Goal: Communication & Community: Answer question/provide support

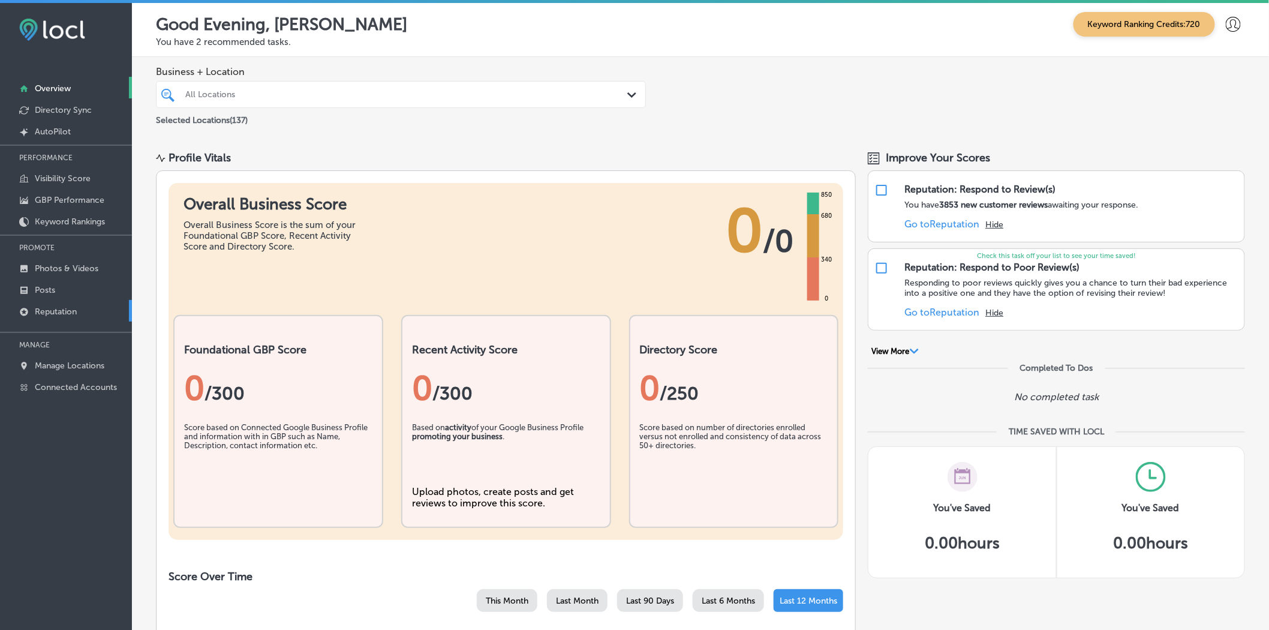
click at [66, 307] on p "Reputation" at bounding box center [56, 312] width 42 height 10
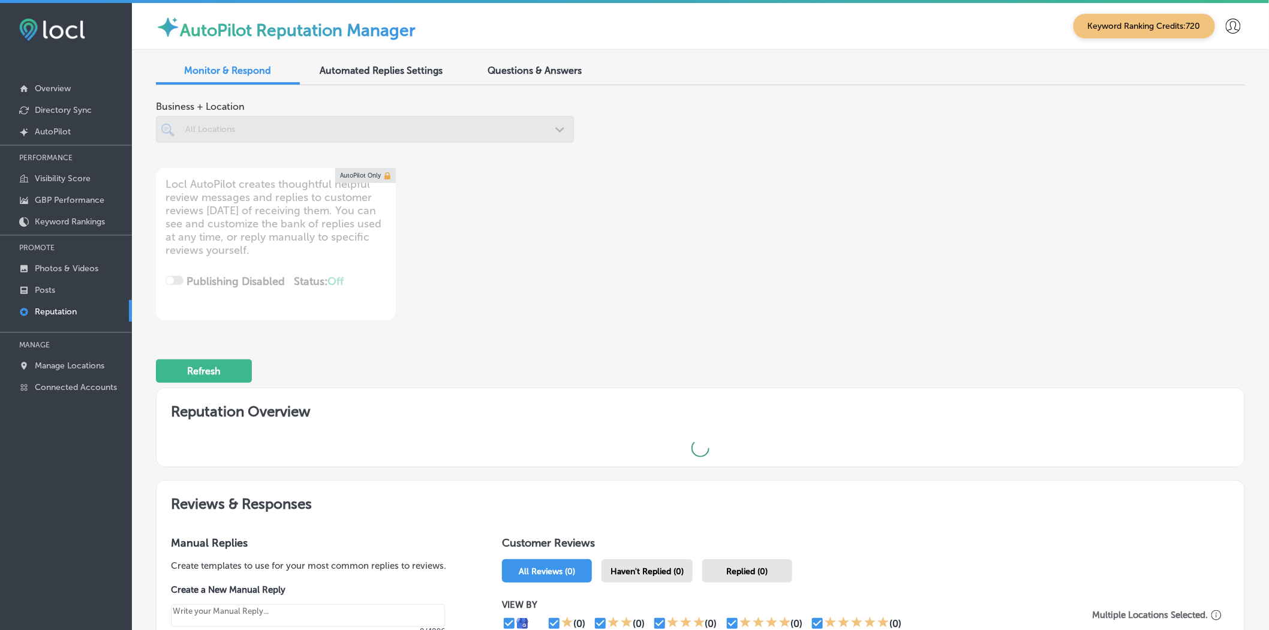
click at [218, 129] on div at bounding box center [365, 129] width 418 height 27
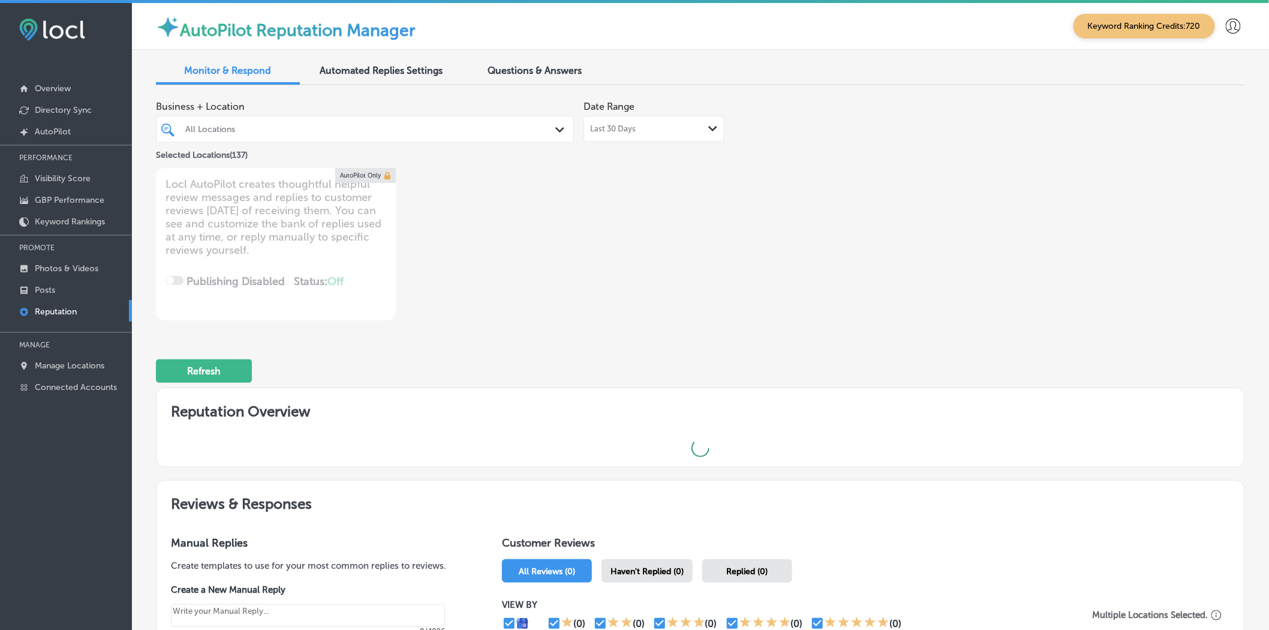
click at [218, 129] on div "All Locations" at bounding box center [370, 129] width 371 height 10
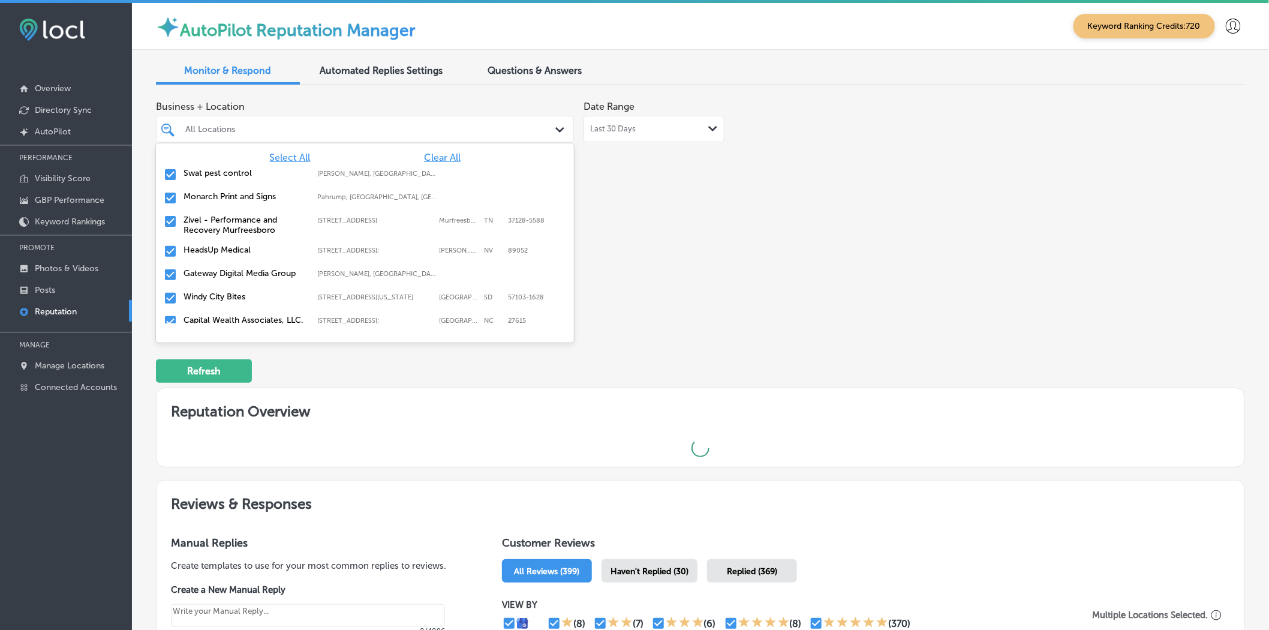
click at [440, 160] on span "Clear All" at bounding box center [442, 157] width 37 height 11
type textarea "x"
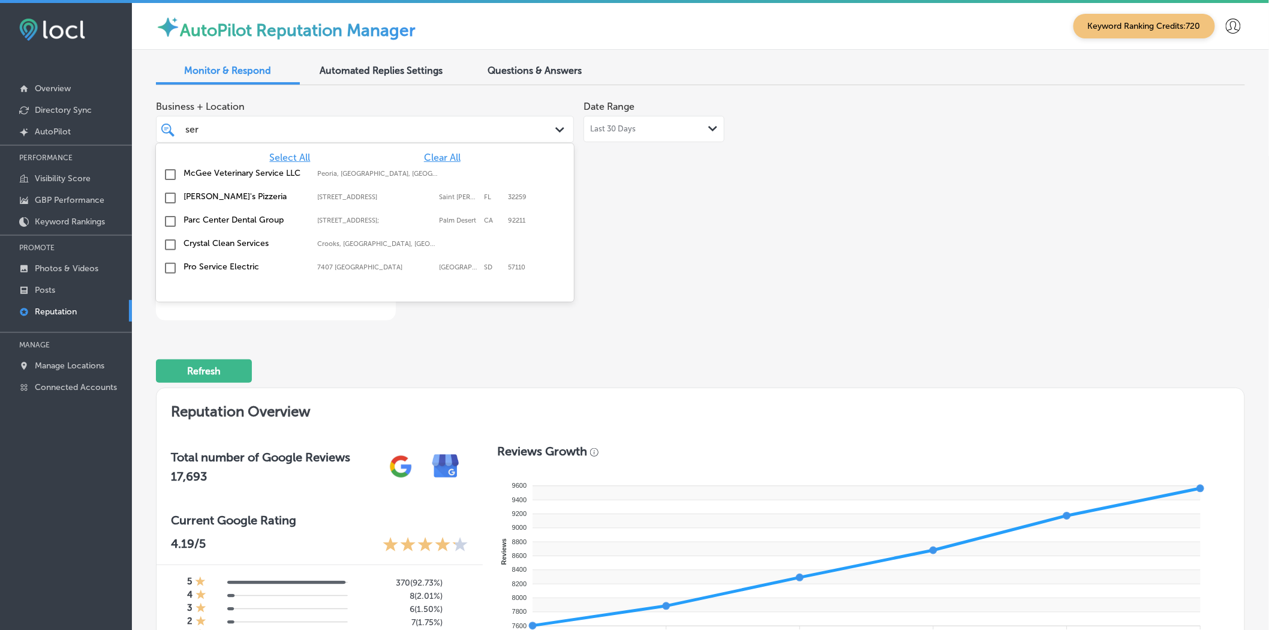
type input "sera"
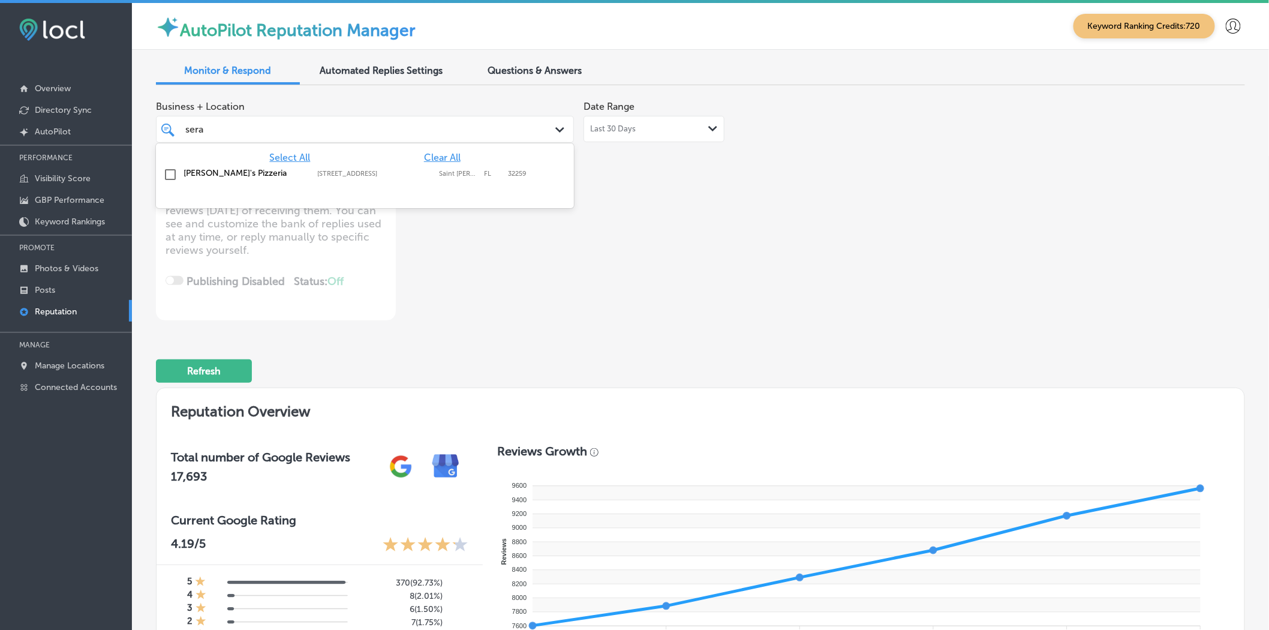
click at [332, 176] on label "[STREET_ADDRESS]" at bounding box center [375, 174] width 116 height 8
type textarea "x"
type input "sera"
click at [786, 277] on div "Business + Location option [STREET_ADDRESS]. option [STREET_ADDRESS]. 2 results…" at bounding box center [483, 208] width 654 height 226
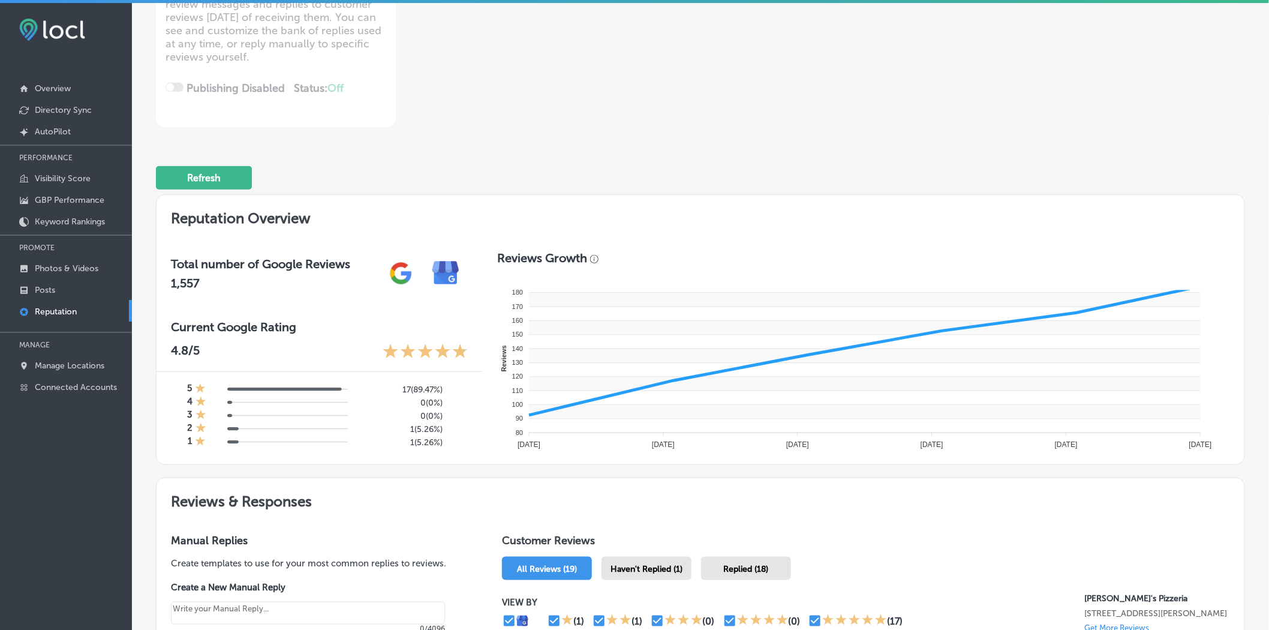
scroll to position [371, 0]
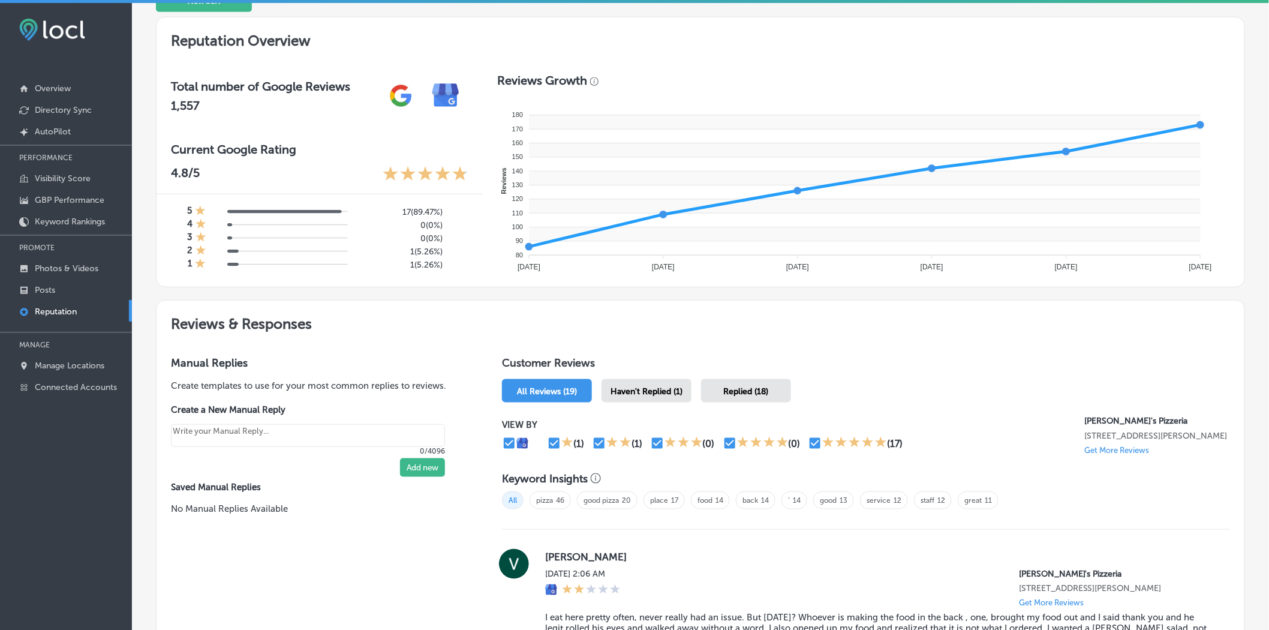
click at [671, 368] on h1 "Customer Reviews" at bounding box center [866, 365] width 728 height 18
click at [663, 386] on span "Haven't Replied (1)" at bounding box center [647, 391] width 72 height 10
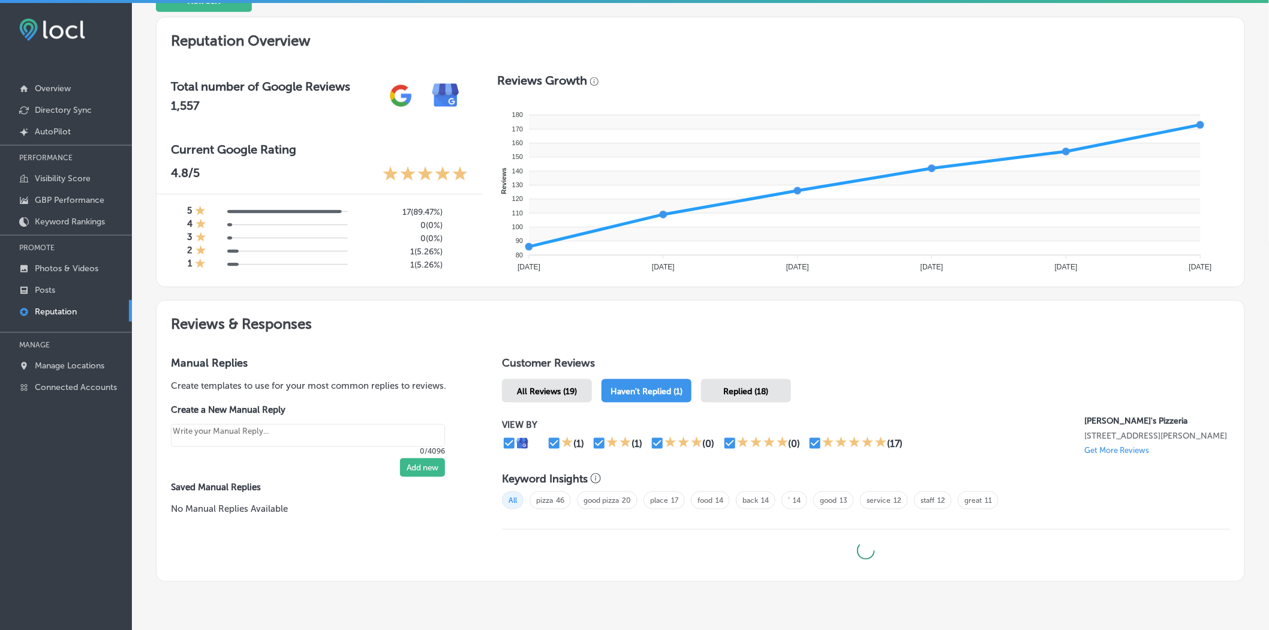
type textarea "x"
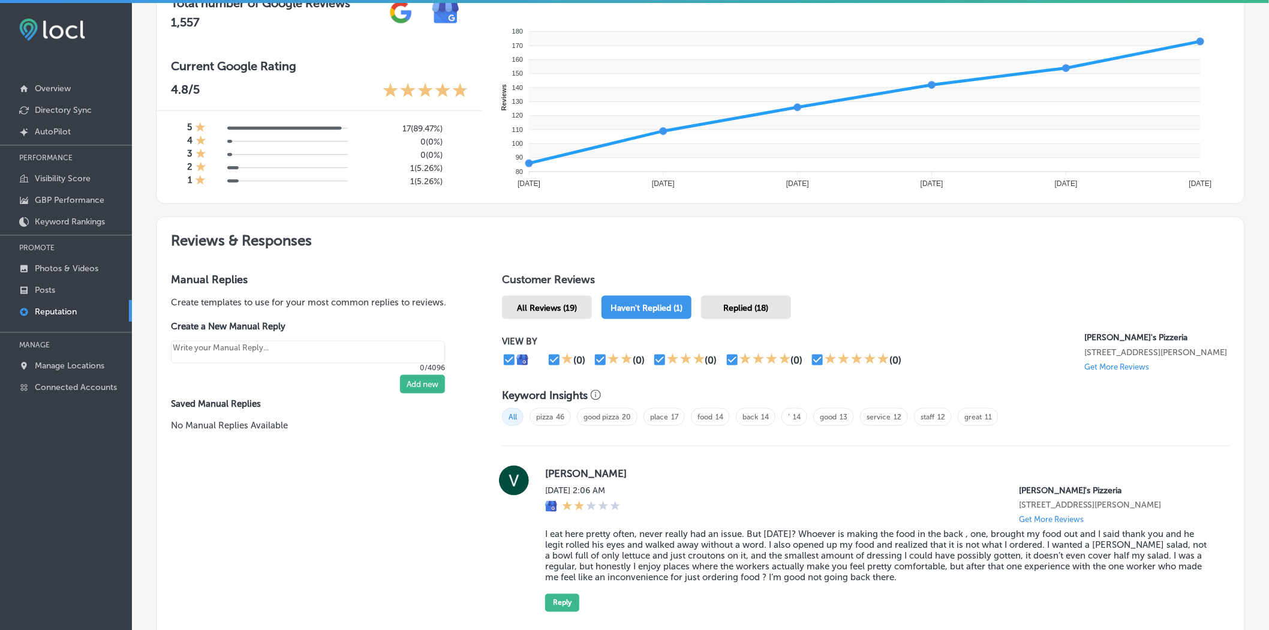
scroll to position [583, 0]
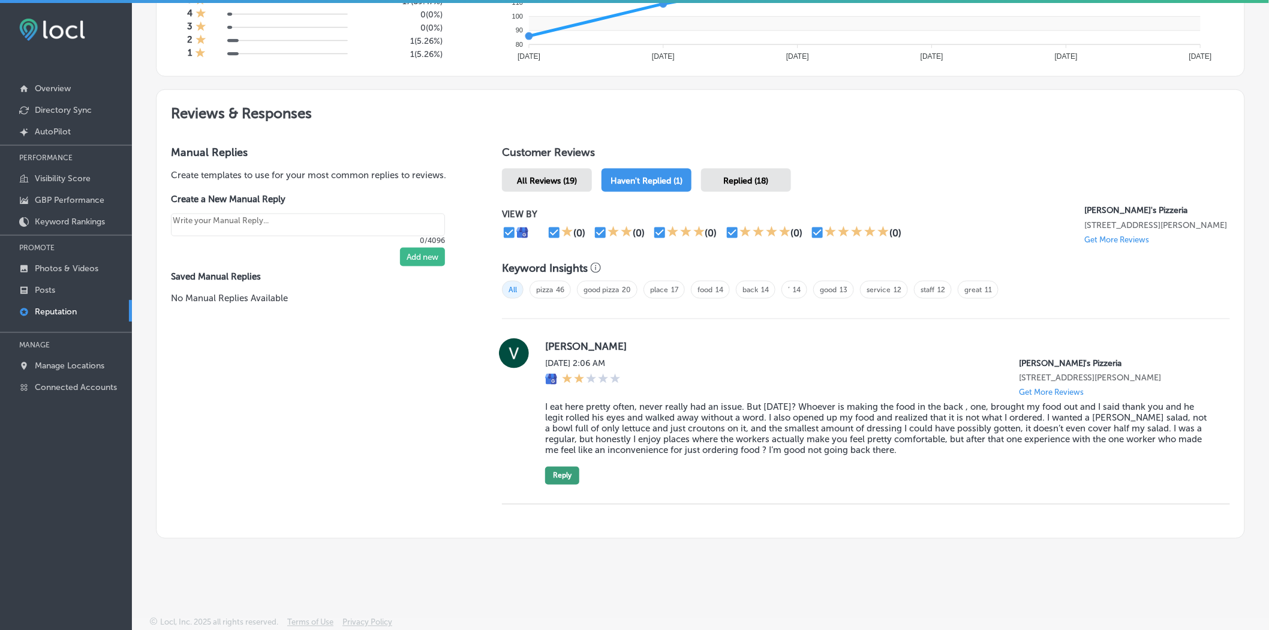
click at [562, 472] on button "Reply" at bounding box center [562, 476] width 34 height 18
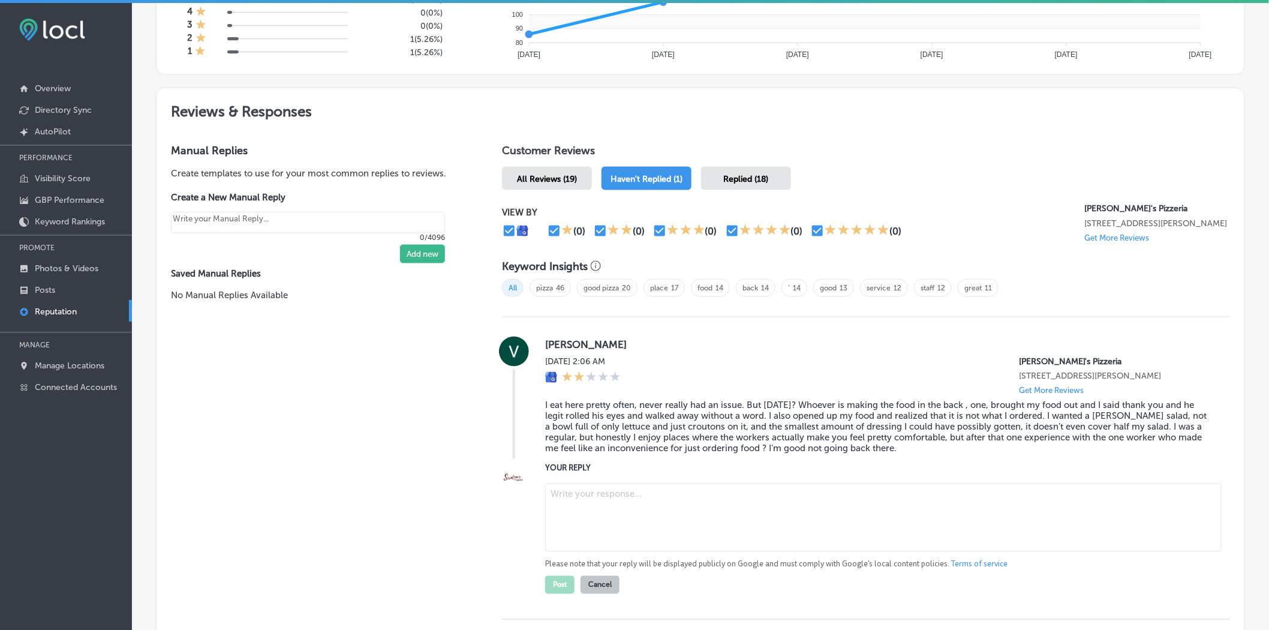
click at [639, 522] on textarea at bounding box center [883, 518] width 677 height 68
paste textarea "Victoria, we are truly sorry to hear about your recent experience. It’s dishear…"
type textarea "Victoria, we are truly sorry to hear about your recent experience. It’s dishear…"
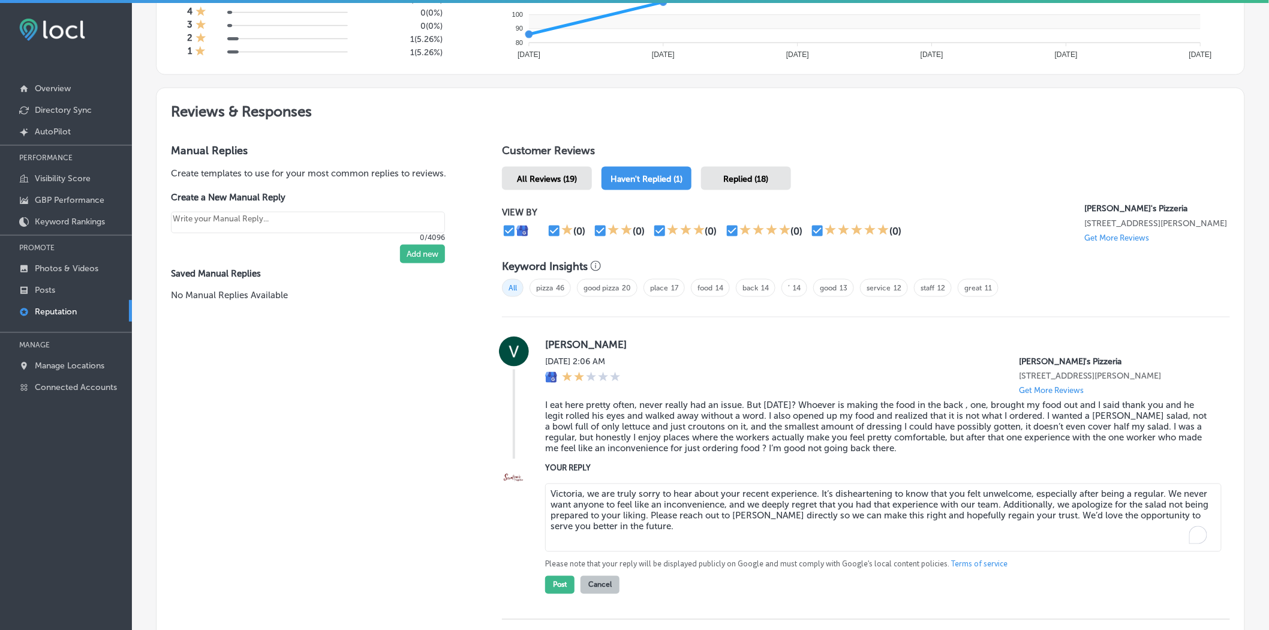
type textarea "x"
click at [811, 521] on textarea "Victoria, we are truly sorry to hear about your recent experience. It’s dishear…" at bounding box center [883, 518] width 677 height 68
paste textarea "[PHONE_NUMBER]"
click at [818, 523] on textarea "Victoria, we are truly sorry to hear about your recent experience. It’s dishear…" at bounding box center [883, 518] width 677 height 68
click at [879, 519] on textarea "Victoria, we are truly sorry to hear about your recent experience. It’s dishear…" at bounding box center [883, 518] width 677 height 68
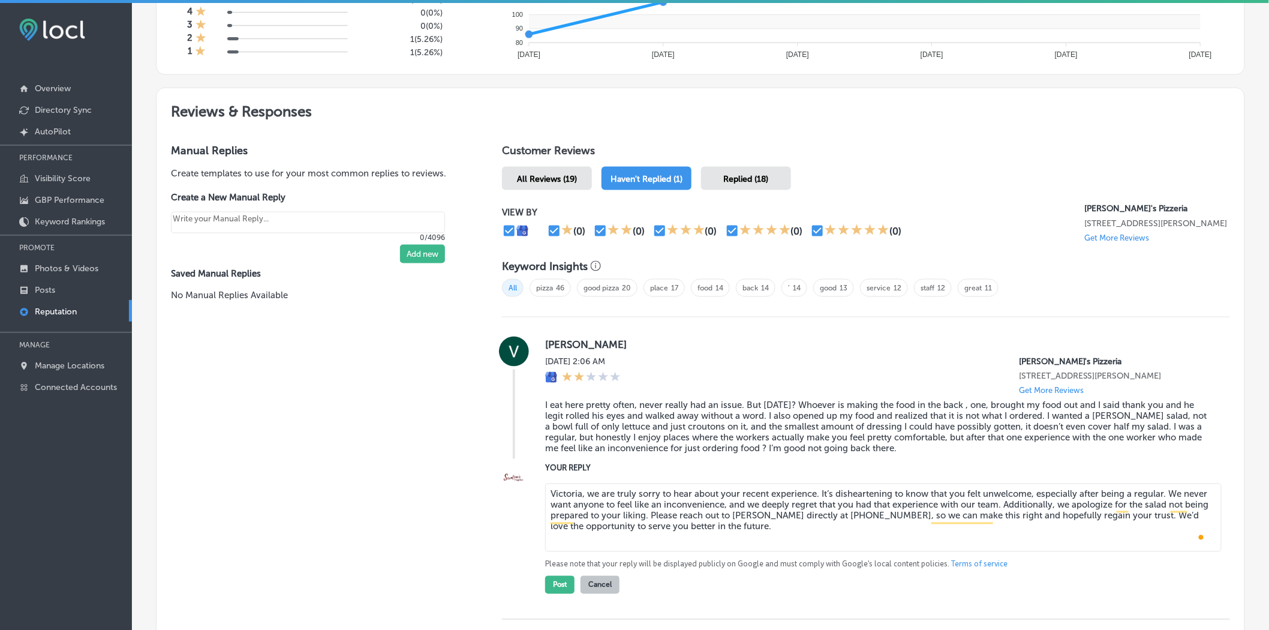
click at [867, 518] on textarea "Victoria, we are truly sorry to hear about your recent experience. It’s dishear…" at bounding box center [883, 518] width 677 height 68
type textarea "Victoria, we are truly sorry to hear about your recent experience. It’s dishear…"
click at [811, 512] on textarea "Victoria, we are truly sorry to hear about your recent experience. It’s dishear…" at bounding box center [883, 518] width 677 height 68
drag, startPoint x: 791, startPoint y: 531, endPoint x: 544, endPoint y: 496, distance: 249.6
click at [542, 495] on div "Reviews & Responses Manual Replies Create templates to use for your most common…" at bounding box center [700, 371] width 1089 height 566
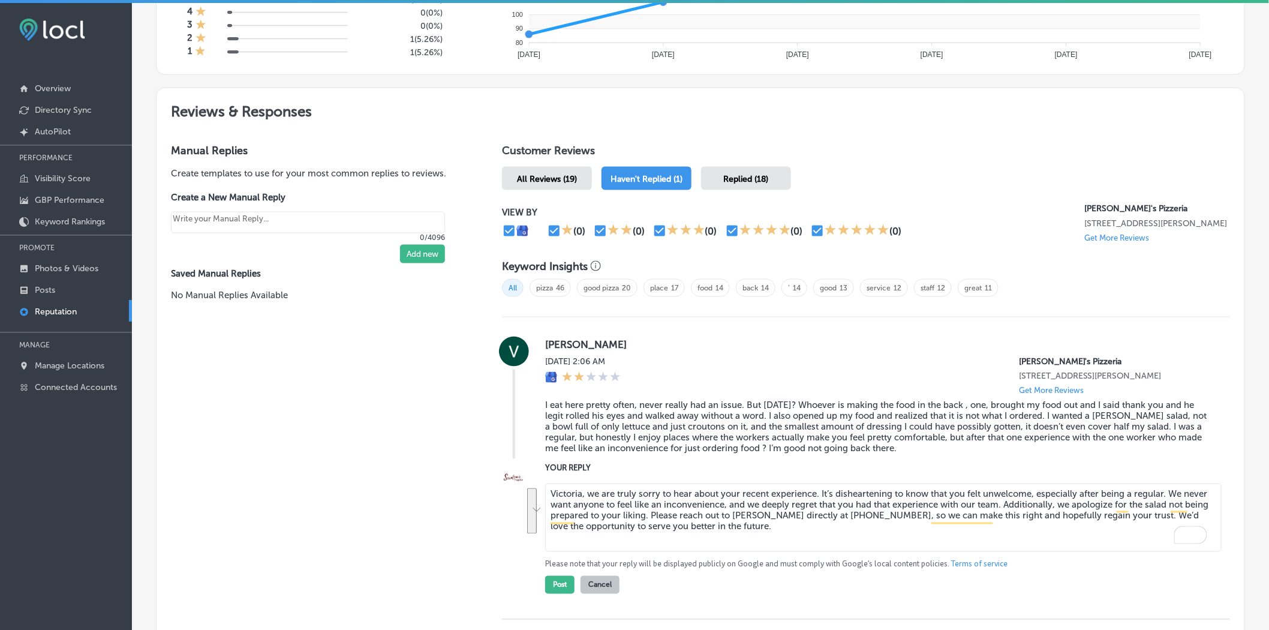
click at [754, 530] on textarea "Victoria, we are truly sorry to hear about your recent experience. It’s dishear…" at bounding box center [883, 518] width 677 height 68
drag, startPoint x: 756, startPoint y: 535, endPoint x: 734, endPoint y: 529, distance: 22.8
click at [734, 529] on textarea "Victoria, we are truly sorry to hear about your recent experience. It’s dishear…" at bounding box center [883, 518] width 677 height 68
click at [777, 537] on textarea "Victoria, we are truly sorry to hear about your recent experience. It’s dishear…" at bounding box center [883, 518] width 677 height 68
click at [553, 581] on button "Post" at bounding box center [559, 585] width 29 height 18
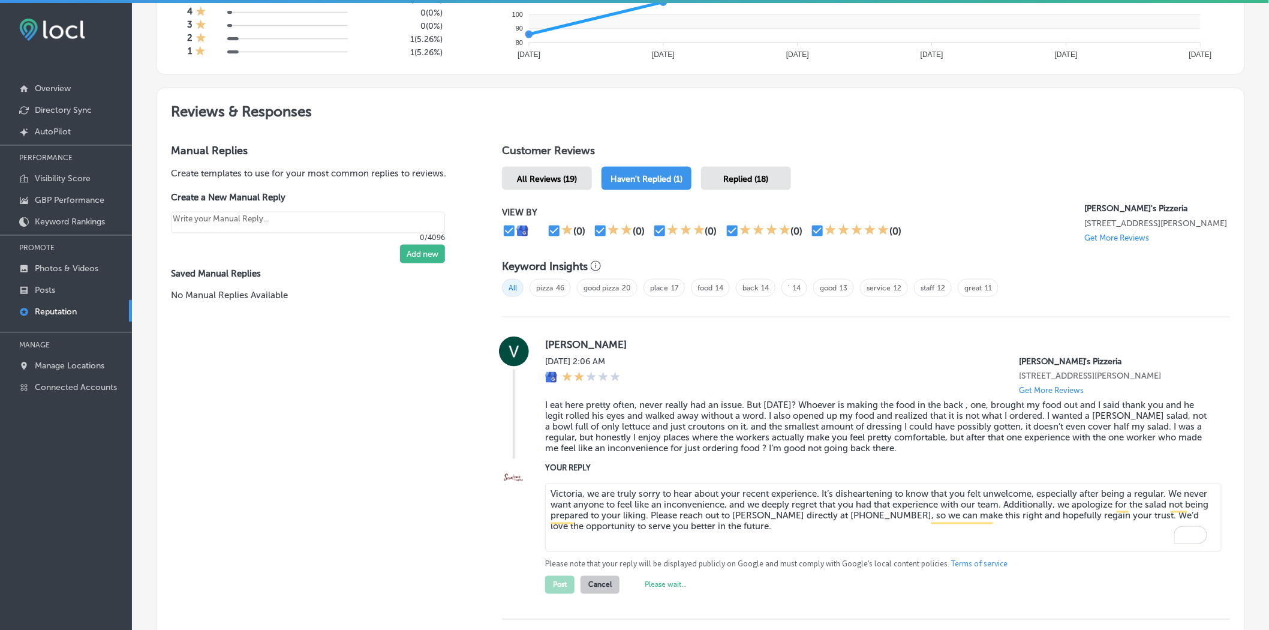
scroll to position [394, 0]
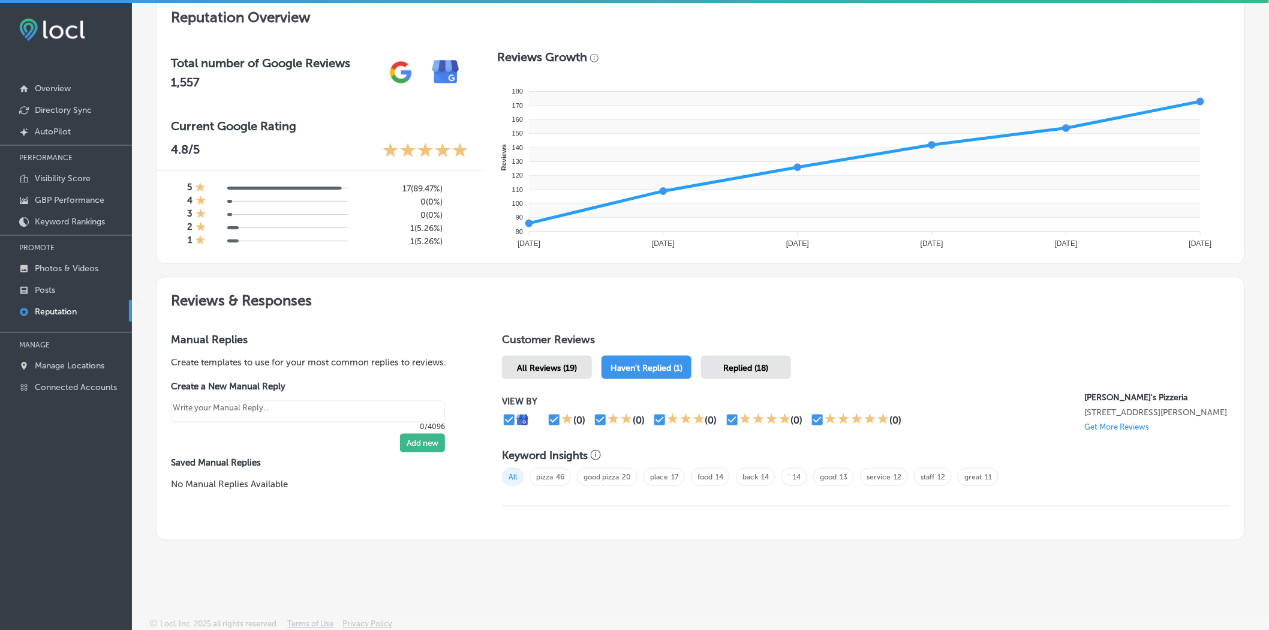
click at [741, 364] on span "Replied (18)" at bounding box center [746, 368] width 45 height 10
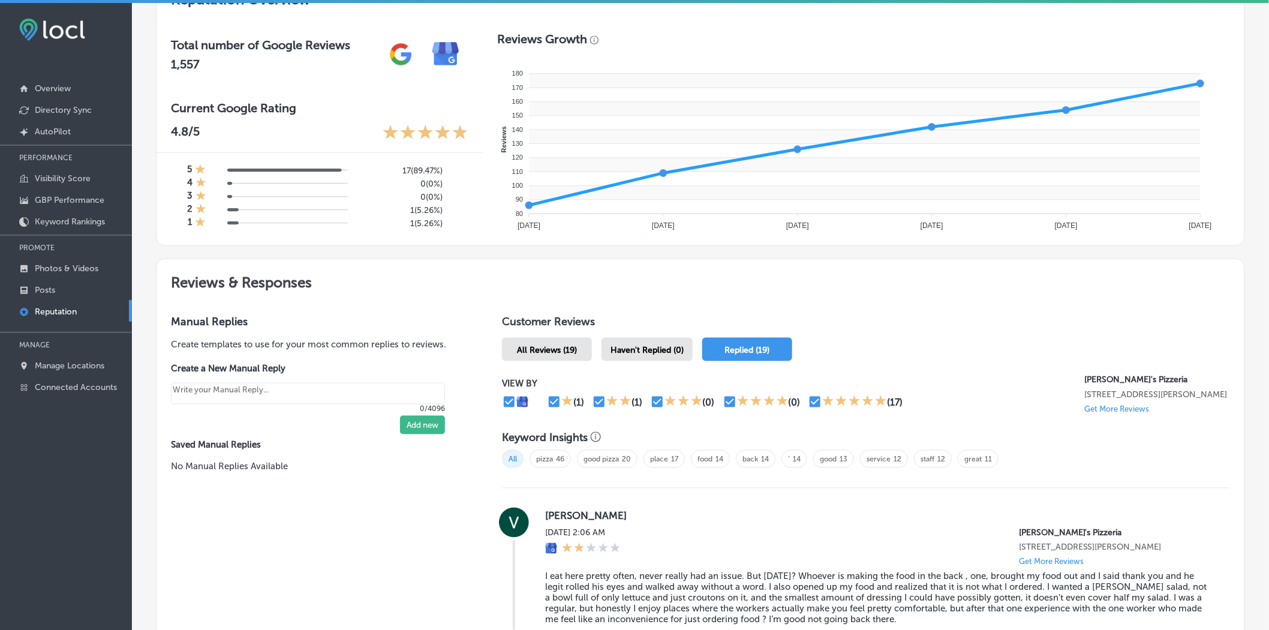
scroll to position [583, 0]
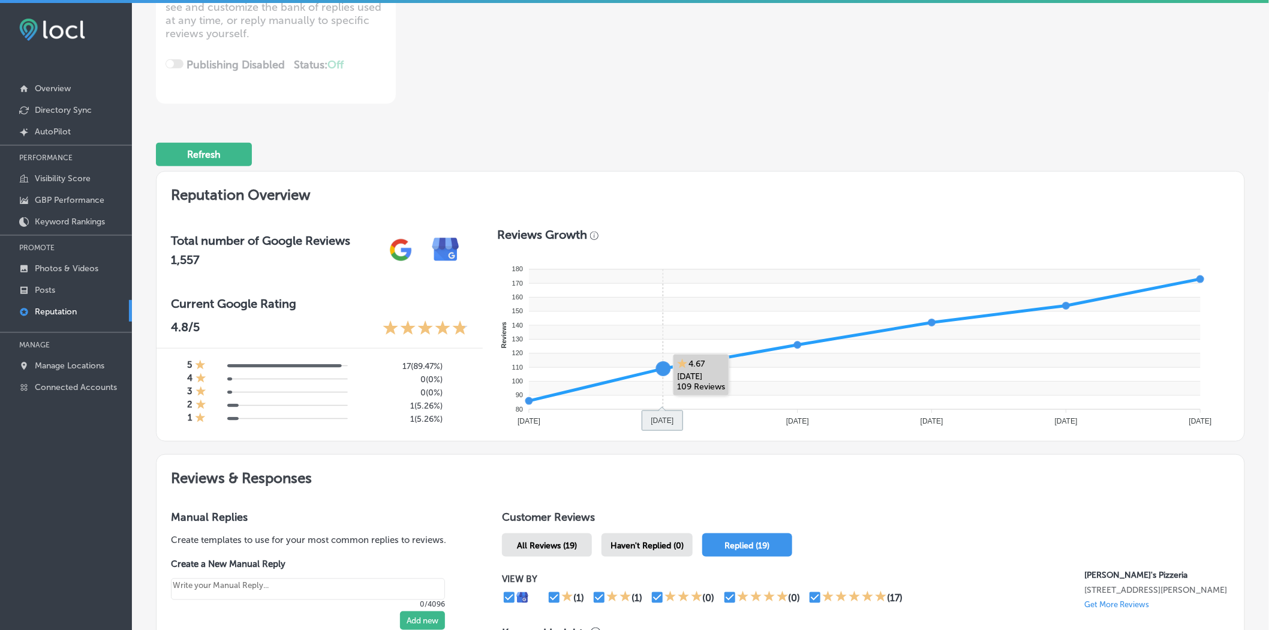
scroll to position [316, 0]
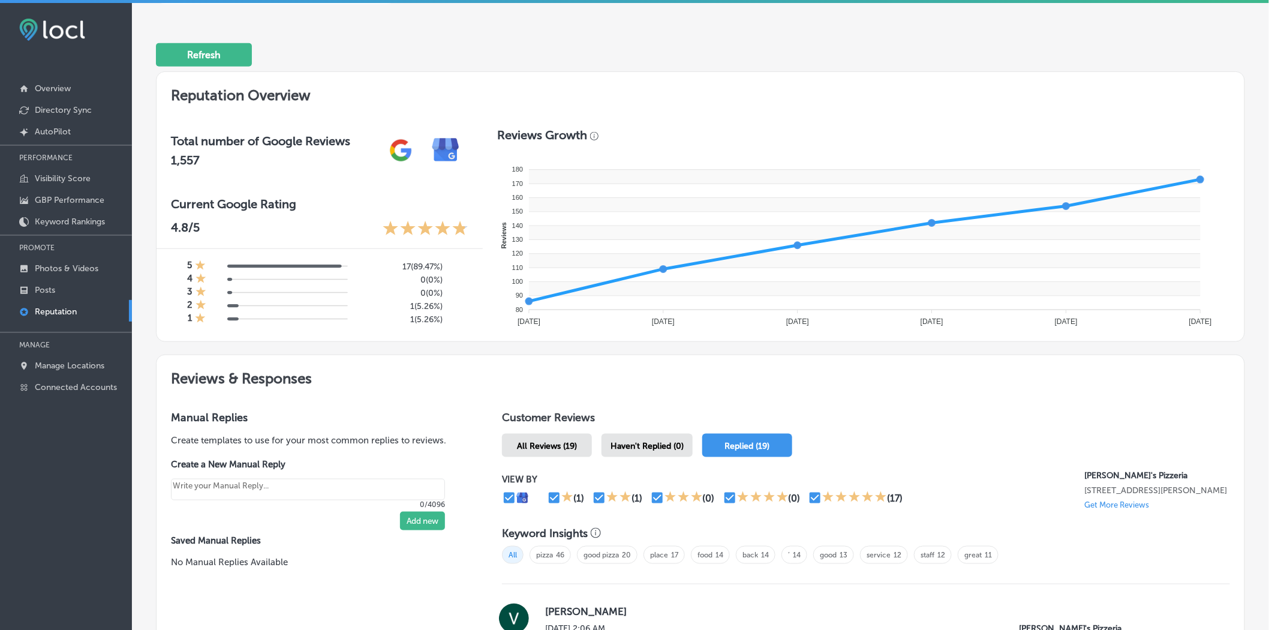
click at [642, 435] on div "Haven't Replied (0)" at bounding box center [647, 445] width 91 height 23
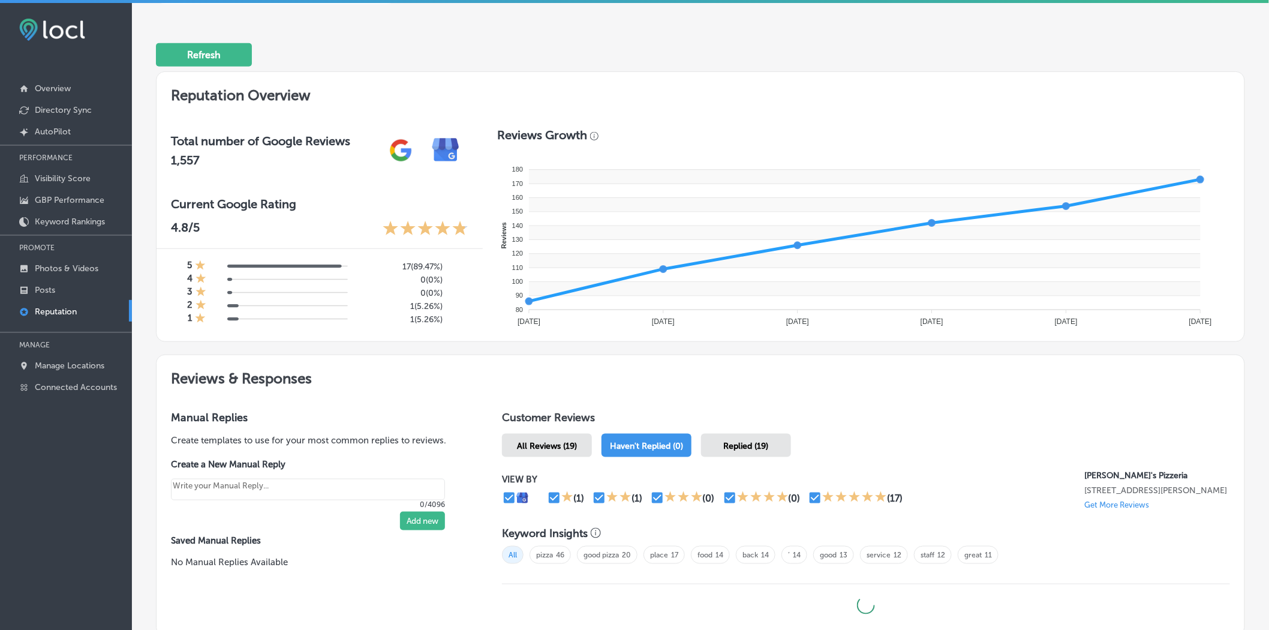
type textarea "x"
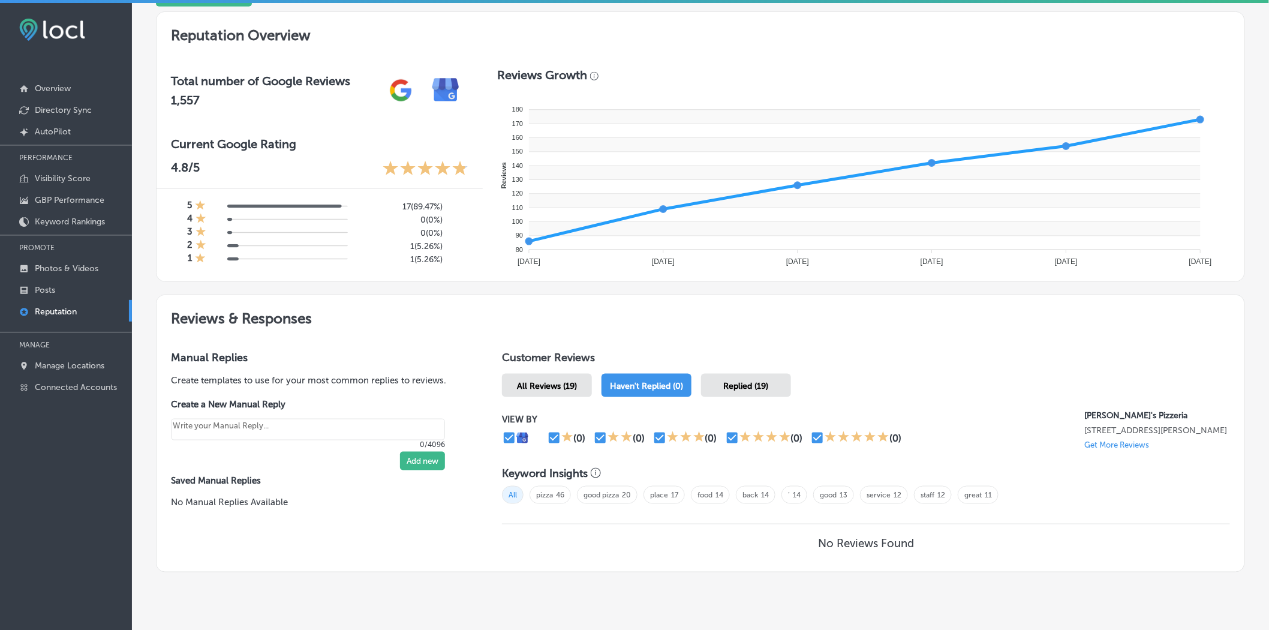
scroll to position [408, 0]
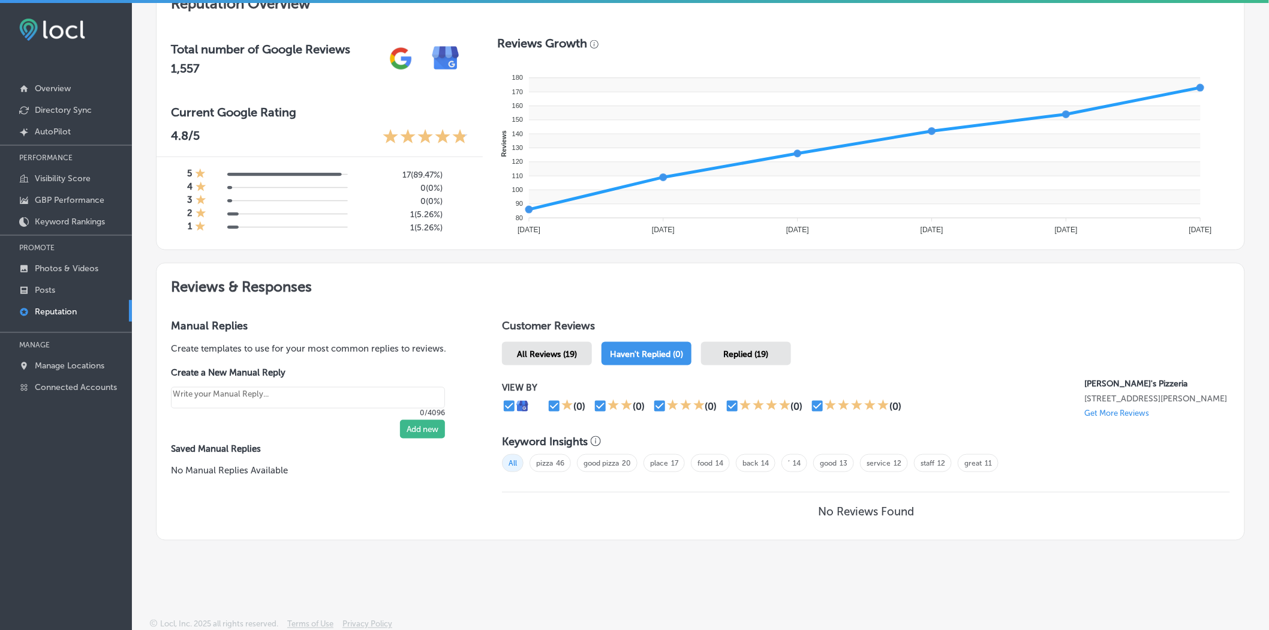
click at [650, 342] on div "Haven't Replied (0)" at bounding box center [647, 353] width 90 height 23
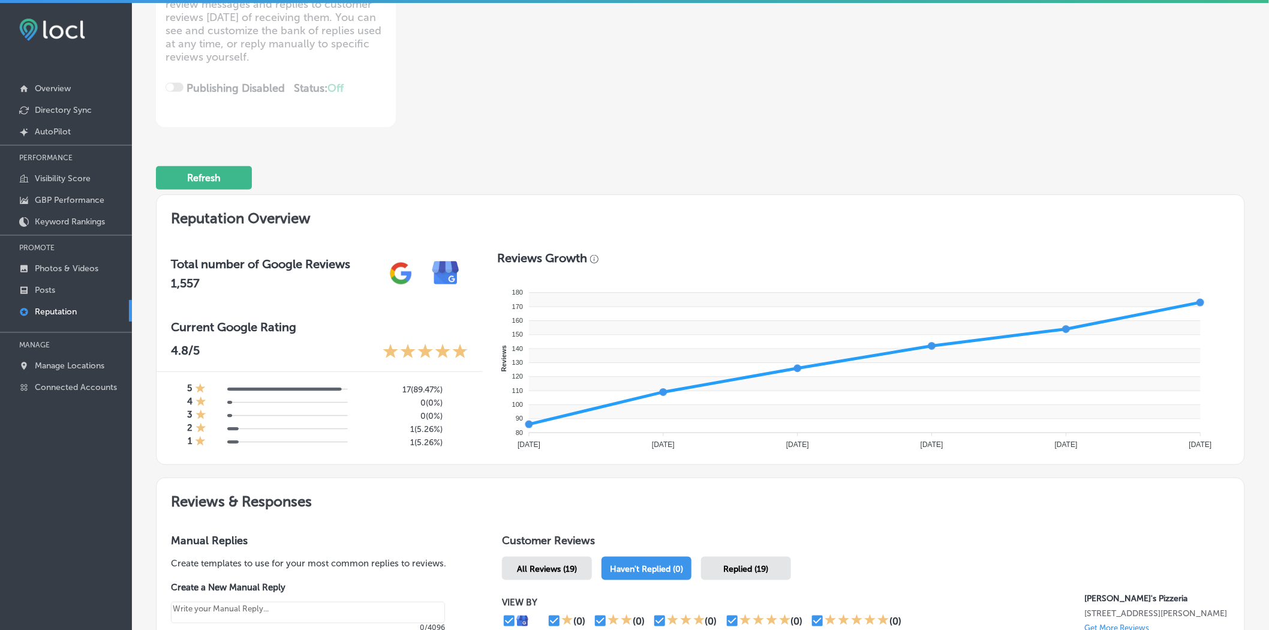
scroll to position [52, 0]
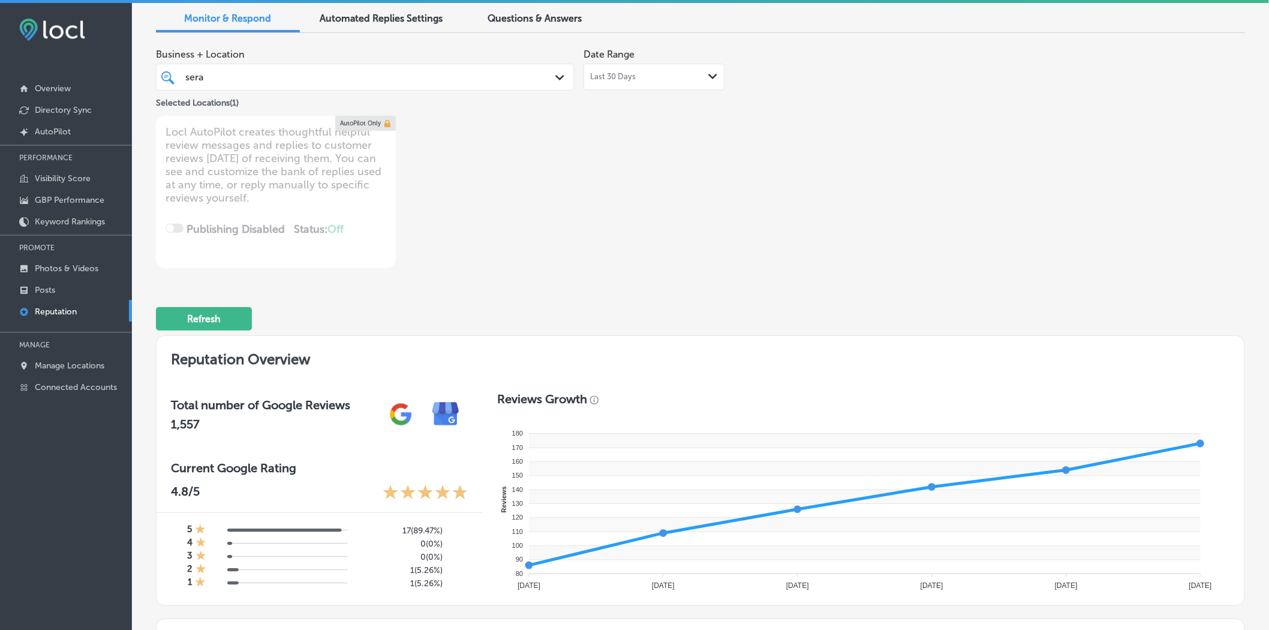
click at [358, 75] on div "sera sera" at bounding box center [347, 77] width 326 height 16
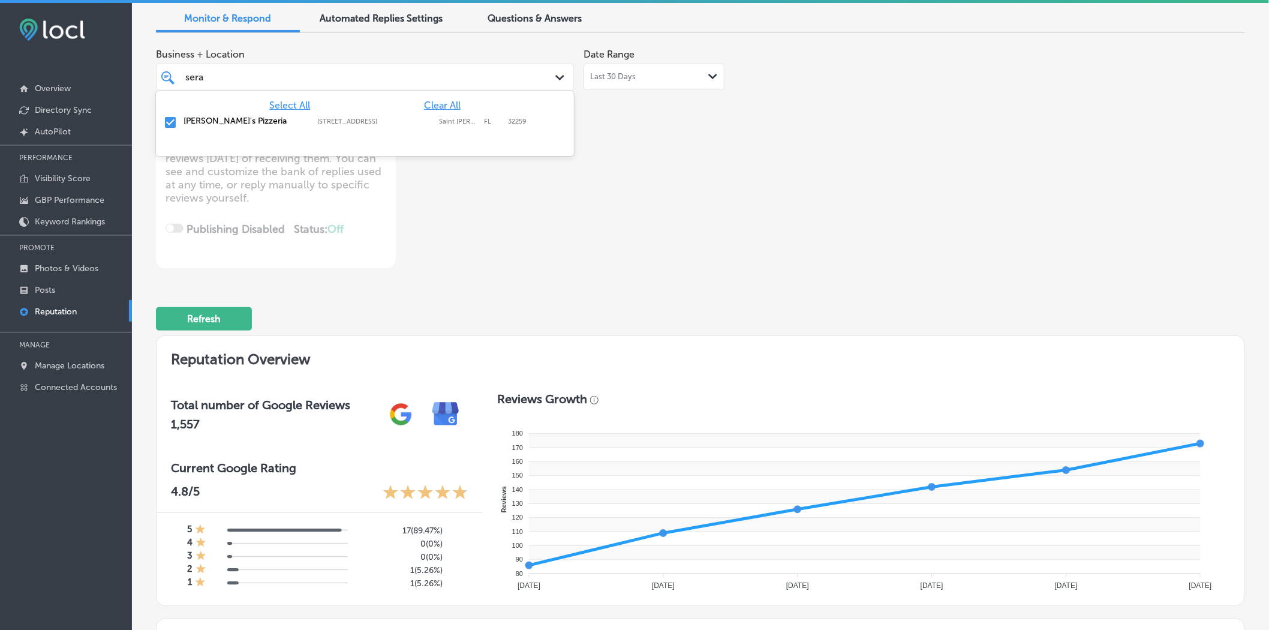
click at [752, 164] on div "Business + Location option [STREET_ADDRESS]. option [STREET_ADDRESS]. 2 results…" at bounding box center [483, 156] width 654 height 226
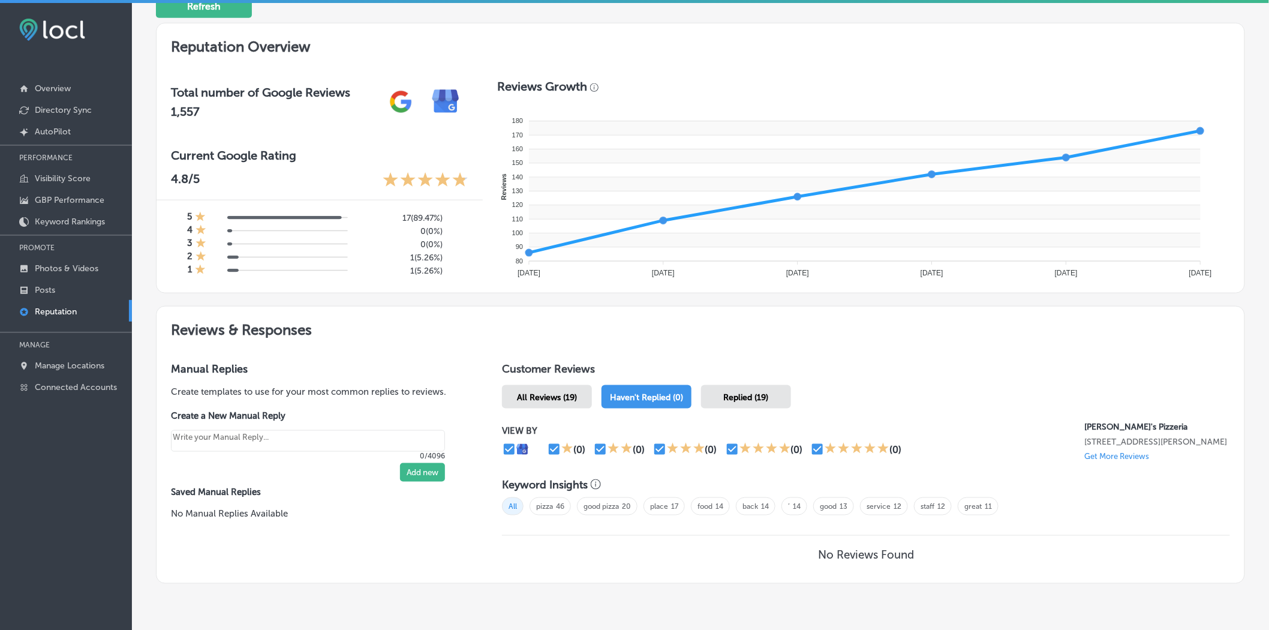
scroll to position [408, 0]
